Goal: Ask a question

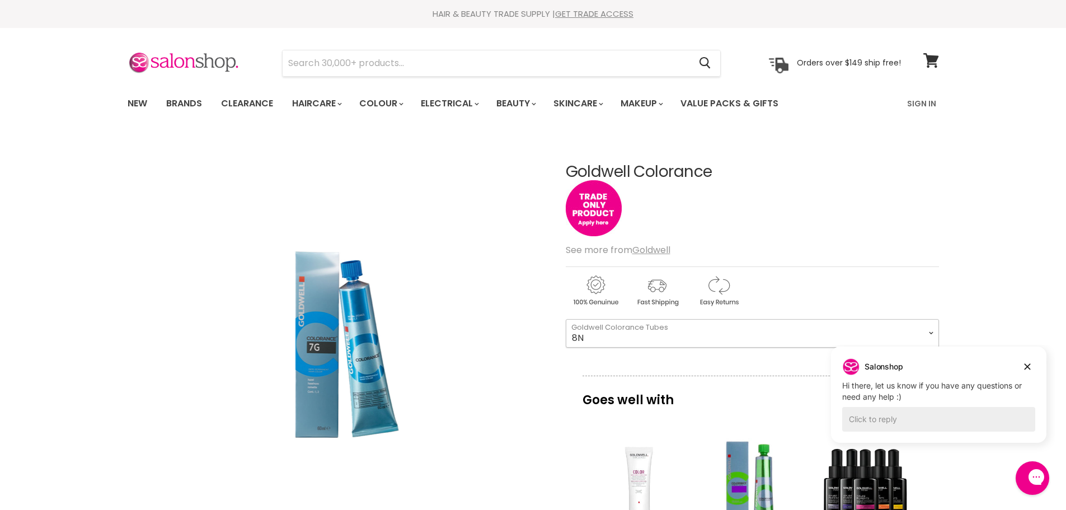
click at [814, 323] on select "7NN 4R 7BG 3VV 6R 6K 8OR 5RB 8G 5MB 7RB 5B 7KG 4G 6SB" at bounding box center [752, 333] width 373 height 28
click at [566, 319] on select "7NN 4R 7BG 3VV 6R 6K 8OR 5RB 8G 5MB 7RB 5B 7KG 4G 6SB" at bounding box center [752, 333] width 373 height 28
select select "7KG"
click at [1023, 370] on icon "Dismiss campaign" at bounding box center [1027, 366] width 11 height 13
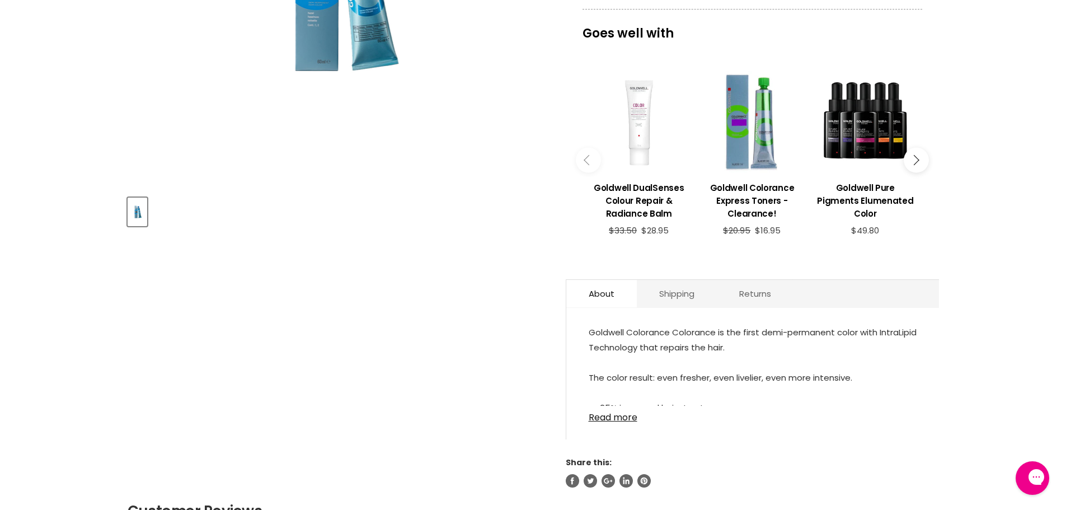
scroll to position [504, 0]
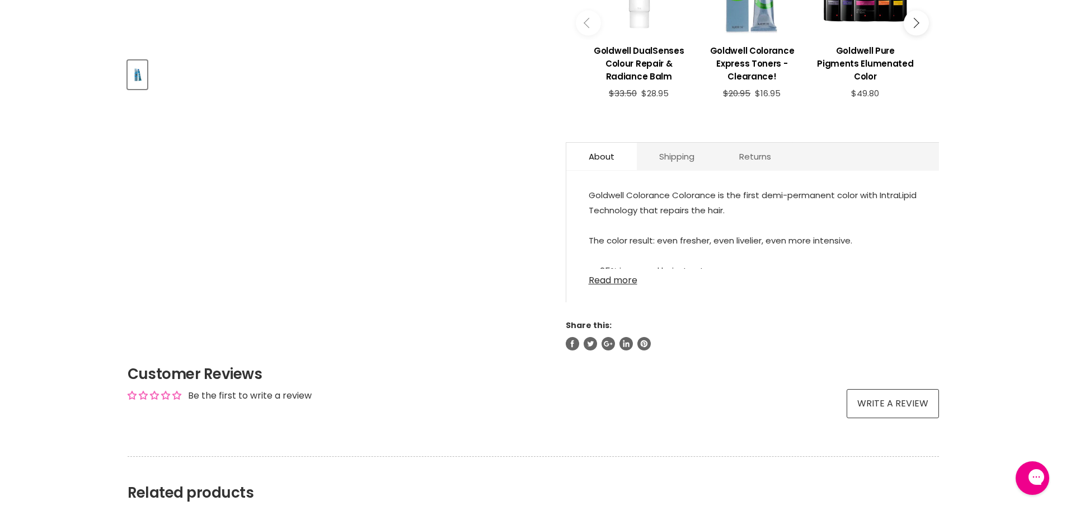
click at [617, 280] on link "Read more" at bounding box center [753, 277] width 328 height 17
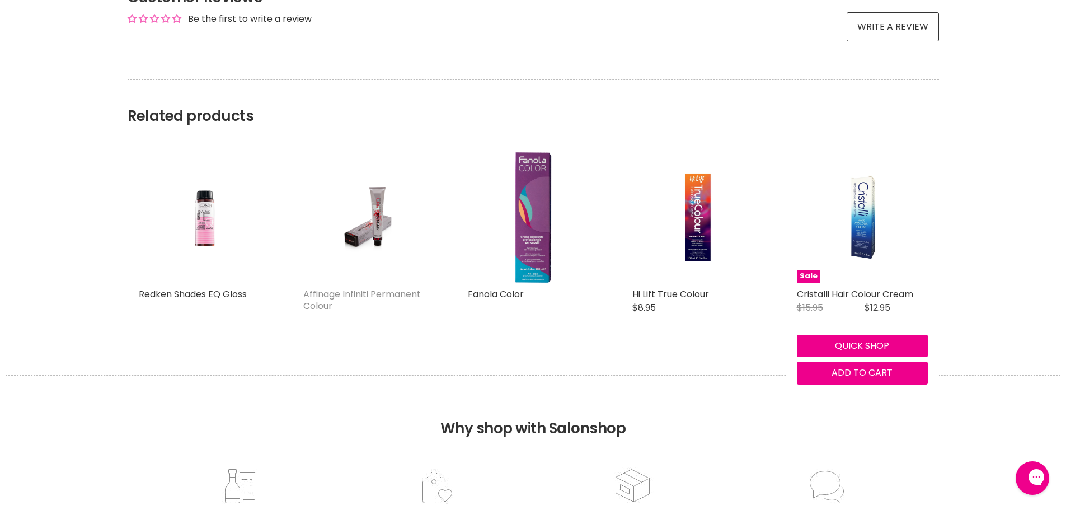
scroll to position [1007, 0]
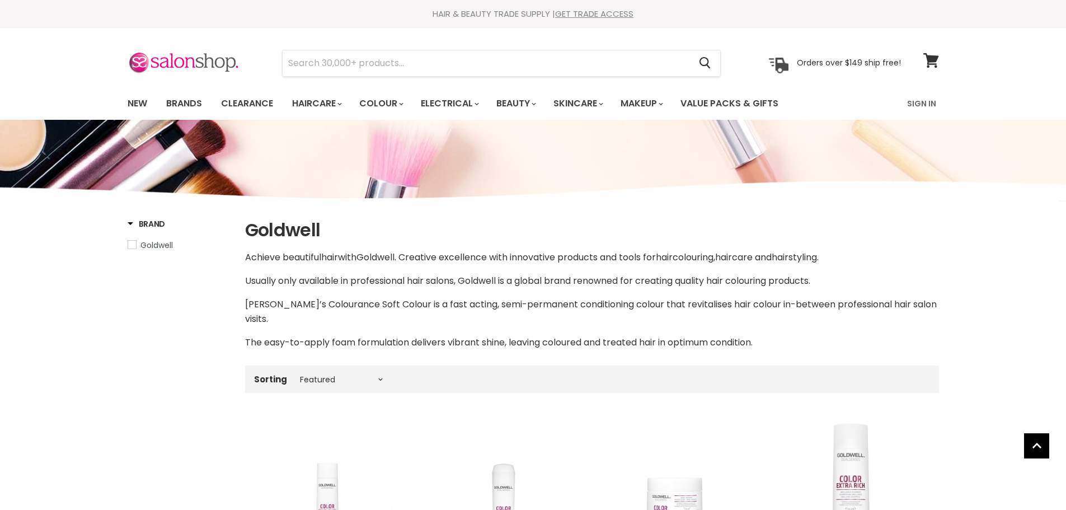
select select "manual"
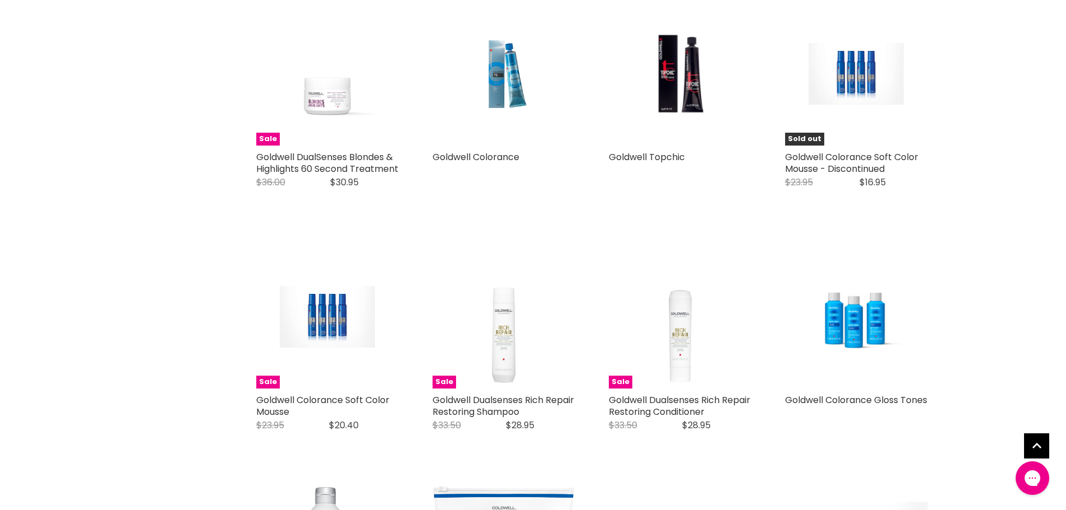
scroll to position [895, 0]
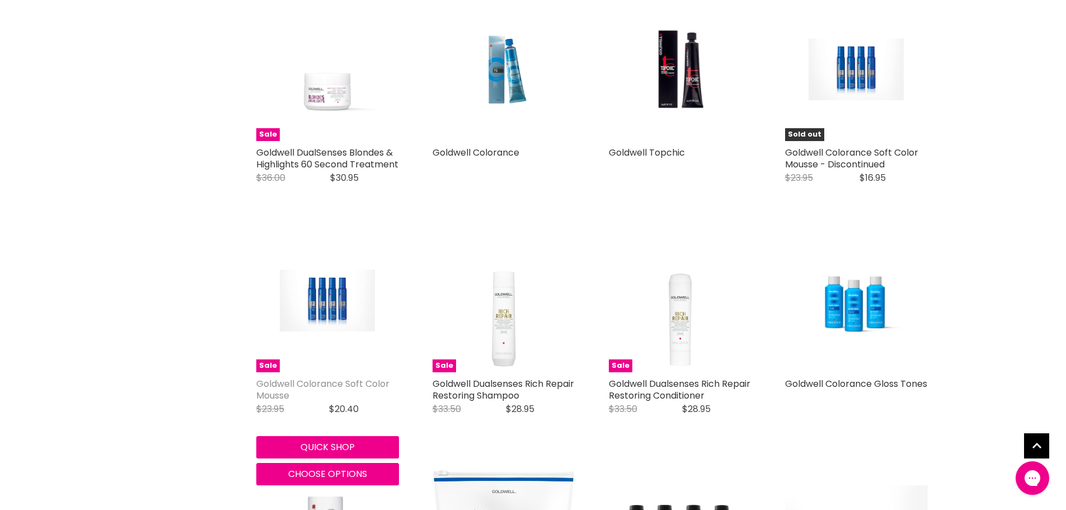
click at [323, 382] on link "Goldwell Colorance Soft Color Mousse" at bounding box center [322, 389] width 133 height 25
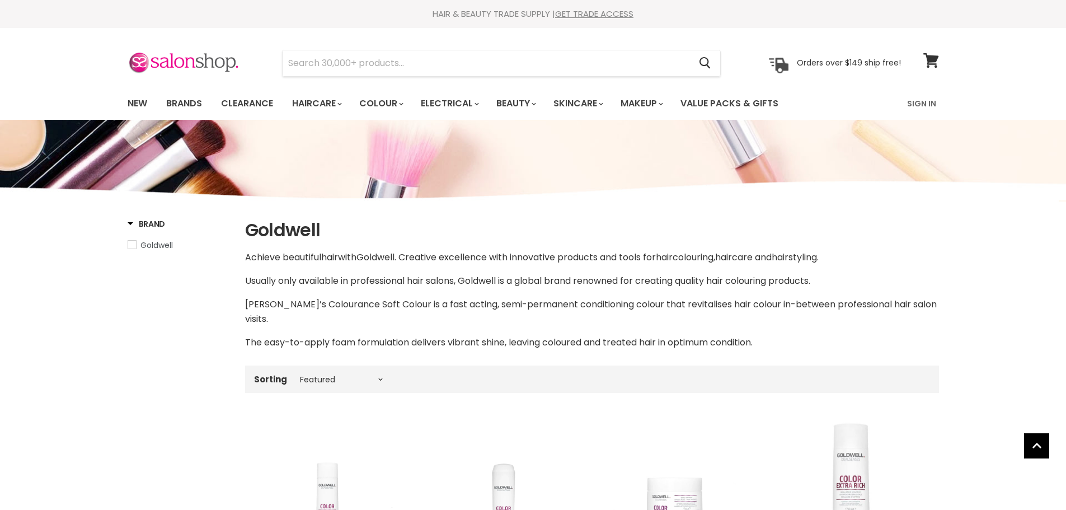
select select "manual"
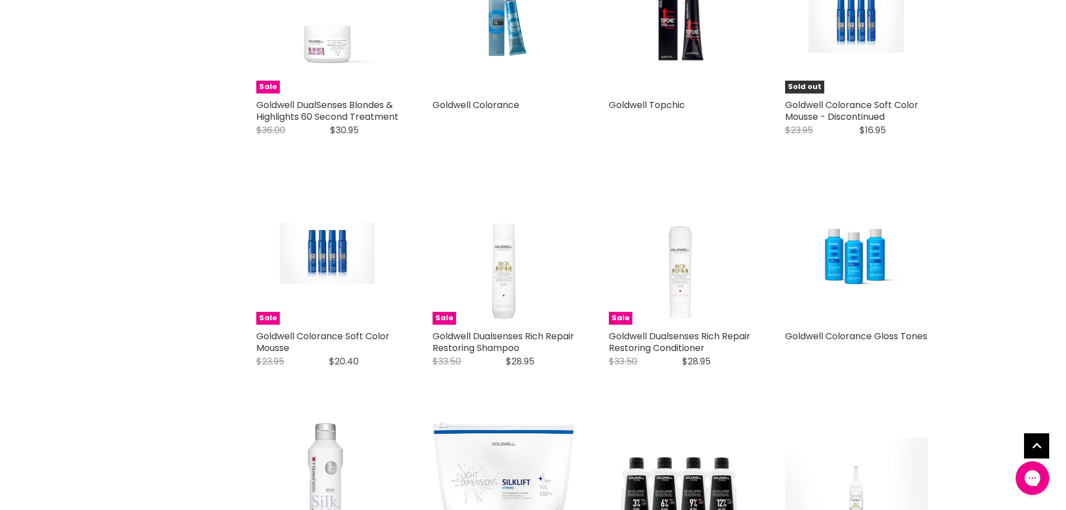
scroll to position [775, 0]
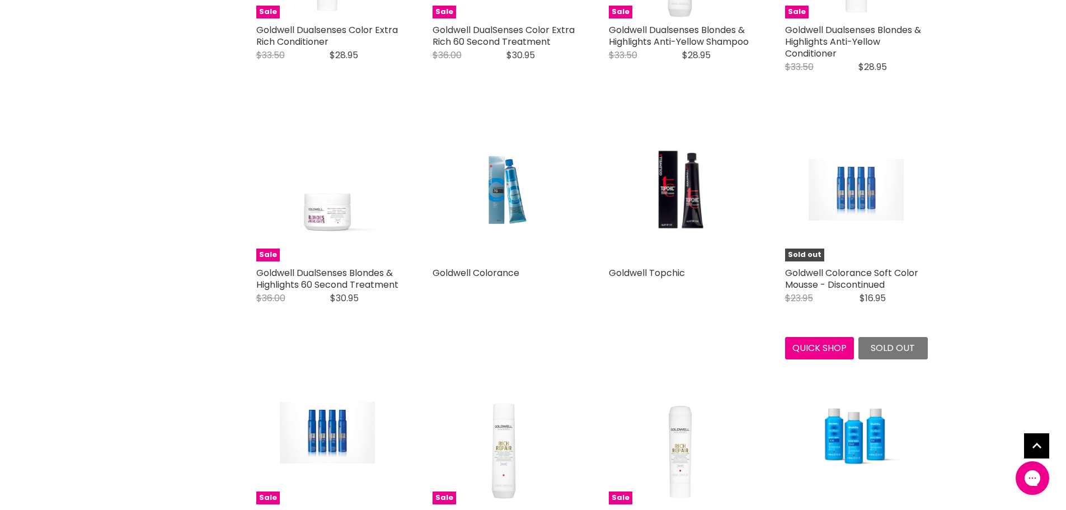
click at [886, 201] on img "Main content" at bounding box center [856, 190] width 95 height 143
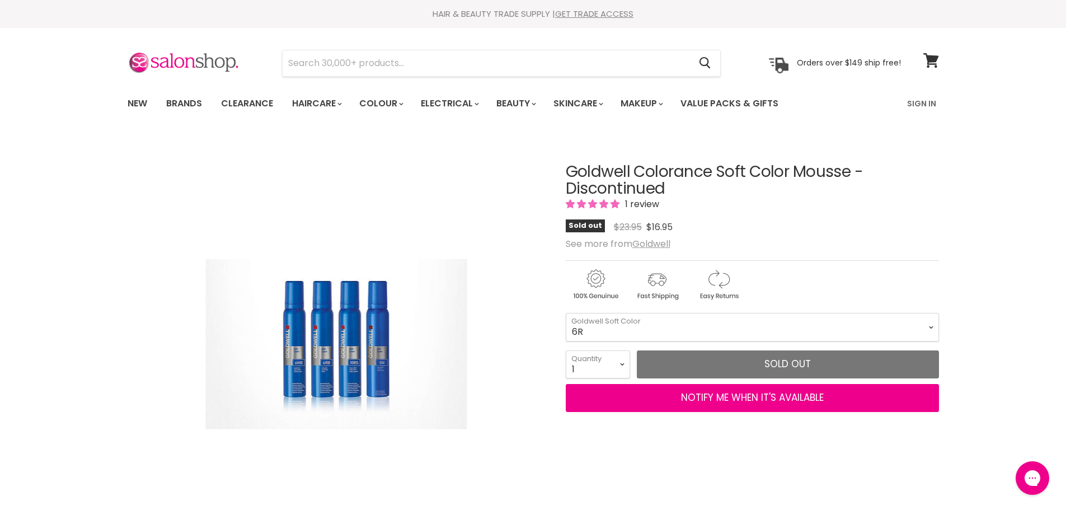
click at [1033, 473] on icon "Gorgias live chat" at bounding box center [1032, 478] width 12 height 12
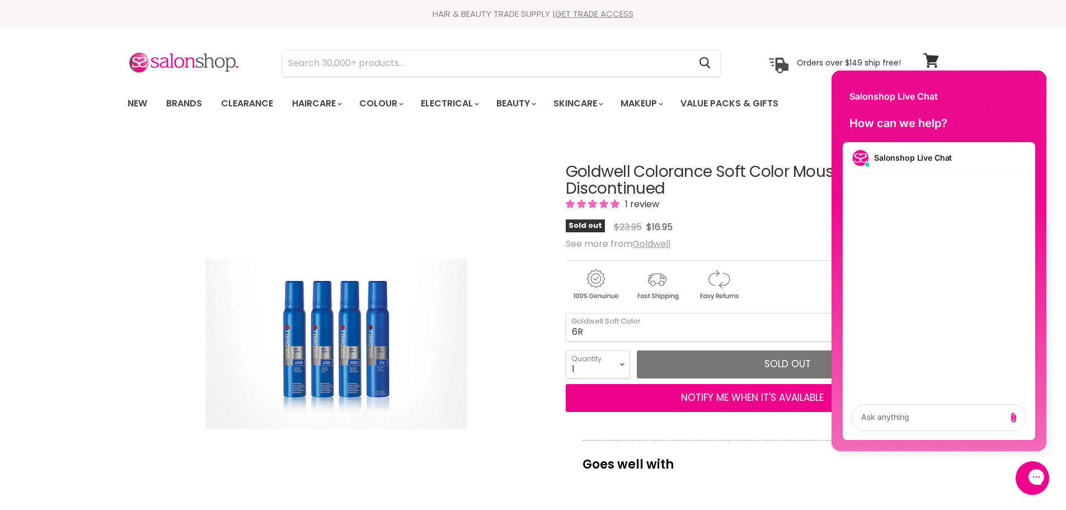
click at [921, 414] on textarea "live chat message input" at bounding box center [929, 418] width 144 height 26
type textarea "I am trying to find some goldwell soft colour mousse in 7KG colour do you have …"
click at [911, 434] on icon "Send message" at bounding box center [907, 439] width 10 height 10
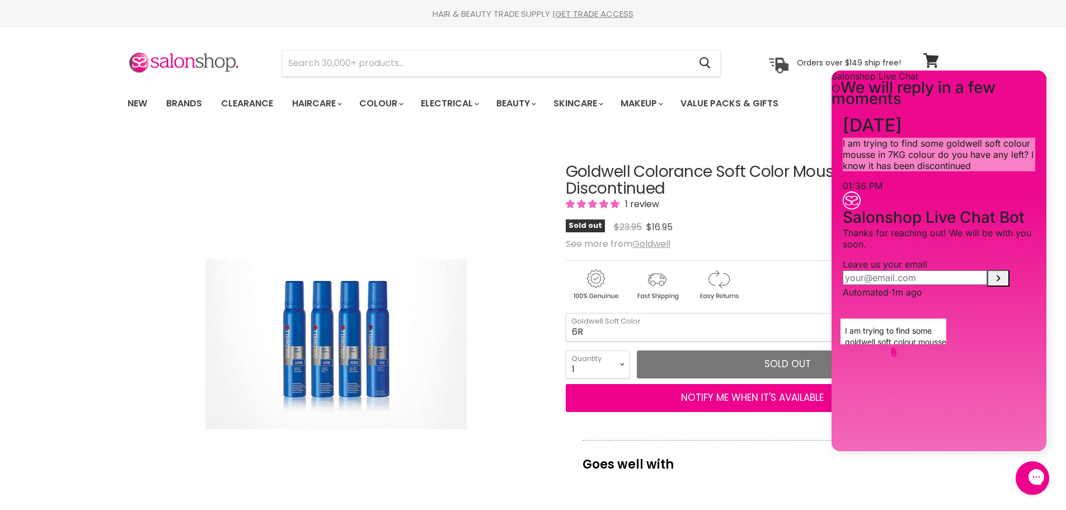
click at [946, 344] on textarea "I am trying to find some goldwell soft colour mousse in 7KG colour do you have …" at bounding box center [893, 331] width 106 height 26
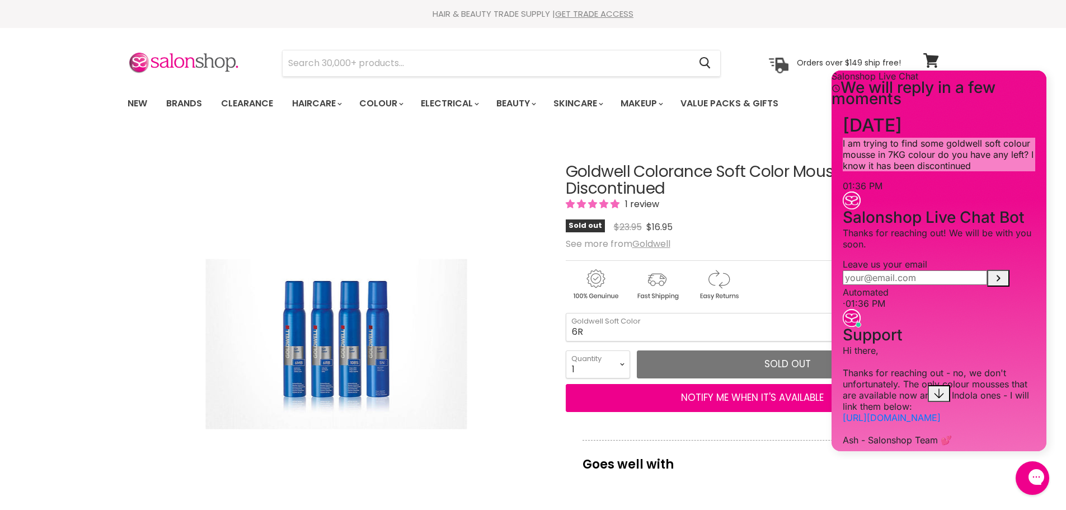
scroll to position [137, 0]
